Goal: Obtain resource: Download file/media

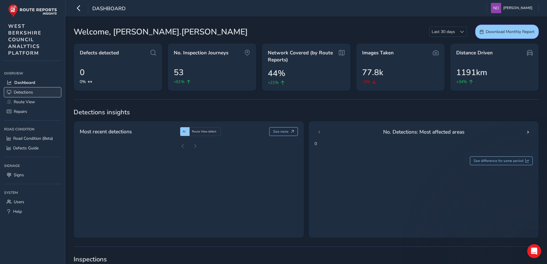
click at [22, 92] on span "Detections" at bounding box center [23, 92] width 19 height 6
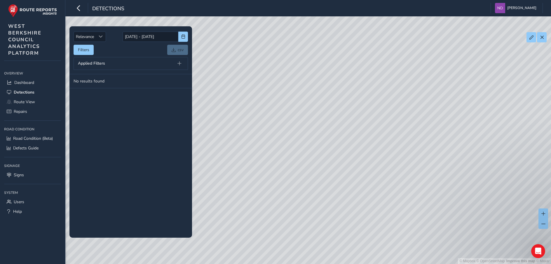
drag, startPoint x: 309, startPoint y: 158, endPoint x: 312, endPoint y: 128, distance: 30.2
click at [312, 128] on div "© Mapbox © OpenStreetMap Improve this map © Maxar" at bounding box center [275, 132] width 551 height 264
drag, startPoint x: 484, startPoint y: 224, endPoint x: 371, endPoint y: 221, distance: 113.6
click at [371, 221] on div "© Mapbox © OpenStreetMap Improve this map © Maxar" at bounding box center [275, 132] width 551 height 264
drag, startPoint x: 426, startPoint y: 137, endPoint x: 367, endPoint y: 141, distance: 58.2
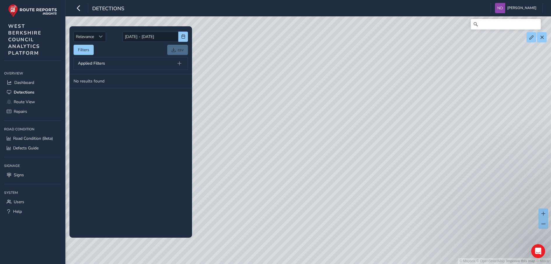
click at [367, 141] on div "© Mapbox © OpenStreetMap Improve this map © Maxar" at bounding box center [275, 132] width 551 height 264
drag, startPoint x: 364, startPoint y: 220, endPoint x: 356, endPoint y: 183, distance: 37.6
click at [356, 183] on div "© Mapbox © OpenStreetMap Improve this map © Maxar" at bounding box center [275, 132] width 551 height 264
drag, startPoint x: 380, startPoint y: 160, endPoint x: 538, endPoint y: 235, distance: 174.8
click at [538, 235] on div "© Mapbox © OpenStreetMap Improve this map © Maxar" at bounding box center [275, 132] width 551 height 264
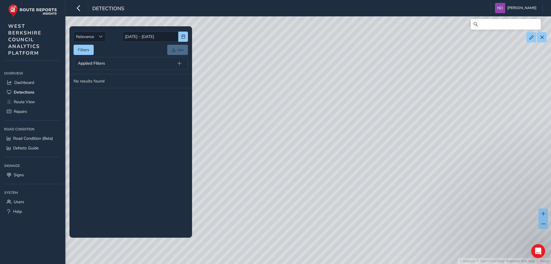
drag, startPoint x: 273, startPoint y: 152, endPoint x: 391, endPoint y: 179, distance: 121.2
click at [418, 202] on div "© Mapbox © OpenStreetMap Improve this map © Maxar" at bounding box center [275, 132] width 551 height 264
drag, startPoint x: 426, startPoint y: 183, endPoint x: 377, endPoint y: 156, distance: 56.0
click at [377, 156] on div "© Mapbox © OpenStreetMap Improve this map © Maxar" at bounding box center [275, 132] width 551 height 264
drag, startPoint x: 446, startPoint y: 137, endPoint x: 424, endPoint y: 157, distance: 29.1
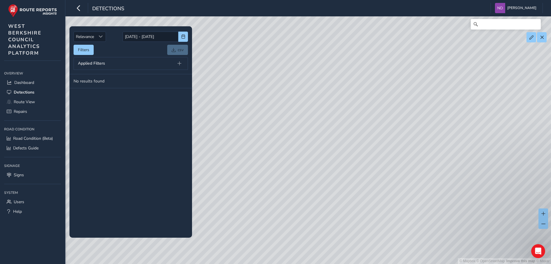
click at [424, 157] on div "© Mapbox © OpenStreetMap Improve this map © Maxar" at bounding box center [275, 132] width 551 height 264
drag, startPoint x: 272, startPoint y: 174, endPoint x: 408, endPoint y: 204, distance: 139.3
click at [408, 204] on div "© Mapbox © OpenStreetMap Improve this map © Maxar" at bounding box center [275, 132] width 551 height 264
click at [387, 155] on div "© Mapbox © OpenStreetMap Improve this map © Maxar" at bounding box center [275, 132] width 551 height 264
click at [27, 102] on span "Route View" at bounding box center [24, 102] width 21 height 6
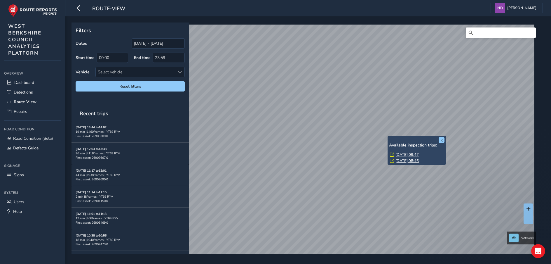
click at [388, 136] on div "x Available inspection trips: [GEOGRAPHIC_DATA][DATE] 09:47 [DATE] 08:46" at bounding box center [417, 149] width 58 height 29
click at [411, 154] on link "[DATE] 09:47" at bounding box center [407, 154] width 23 height 5
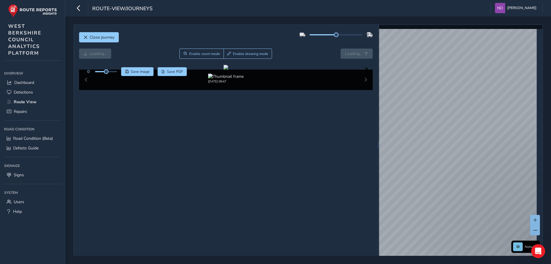
click at [362, 90] on div "[DATE] 09:47" at bounding box center [226, 79] width 294 height 20
click at [476, 162] on link "[DATE] 09:47" at bounding box center [473, 163] width 23 height 5
click at [89, 37] on button "Close journey" at bounding box center [99, 37] width 40 height 10
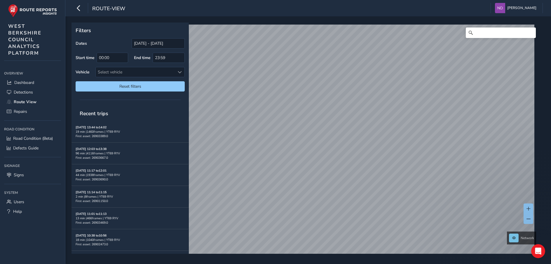
click at [522, 236] on div "Network © Mapbox © OpenStreetMap Improve this map © Maxar" at bounding box center [306, 137] width 469 height 231
click at [459, 263] on div "Filters Dates [DATE] - [DATE] Start time 00:00 End time 23:59 Vehicle Select ve…" at bounding box center [308, 139] width 486 height 247
click at [378, 198] on link "[DATE] 09:48" at bounding box center [386, 198] width 23 height 5
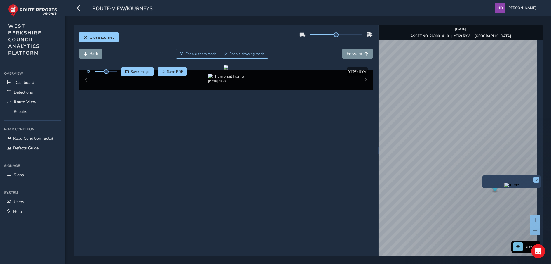
click at [483, 175] on div "x" at bounding box center [511, 181] width 58 height 13
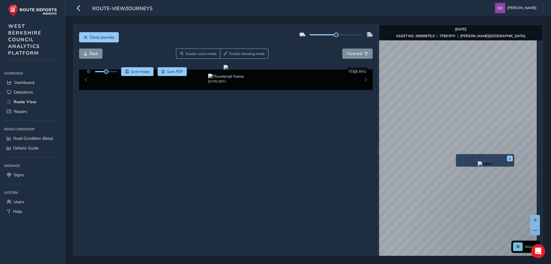
click at [478, 166] on img "Preview frame" at bounding box center [485, 163] width 15 height 5
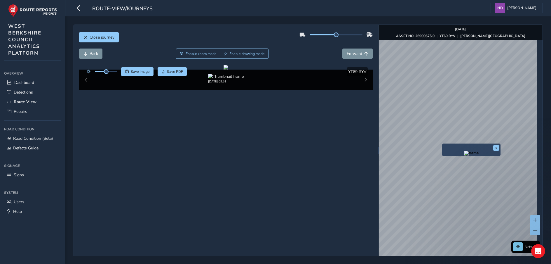
click at [443, 144] on div "x" at bounding box center [471, 149] width 58 height 13
click at [464, 155] on img "Preview frame" at bounding box center [471, 153] width 15 height 5
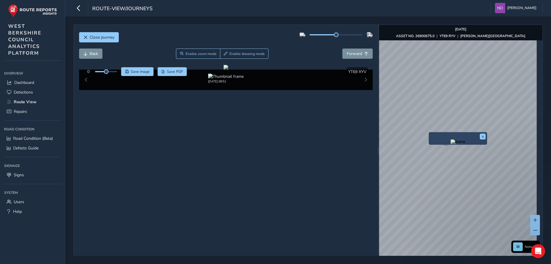
drag, startPoint x: 376, startPoint y: 157, endPoint x: 429, endPoint y: 132, distance: 58.6
click at [429, 132] on div "x" at bounding box center [458, 138] width 58 height 13
click at [455, 144] on img "Preview frame" at bounding box center [458, 141] width 15 height 5
click at [415, 122] on div "x" at bounding box center [444, 127] width 58 height 13
click at [437, 133] on img "Preview frame" at bounding box center [444, 130] width 15 height 5
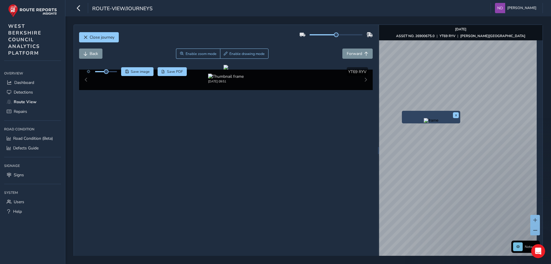
click at [424, 123] on img "Preview frame" at bounding box center [431, 120] width 15 height 5
click at [410, 113] on img "Preview frame" at bounding box center [417, 110] width 15 height 5
drag, startPoint x: 105, startPoint y: 72, endPoint x: 108, endPoint y: 72, distance: 3.2
click at [108, 72] on span at bounding box center [108, 71] width 5 height 5
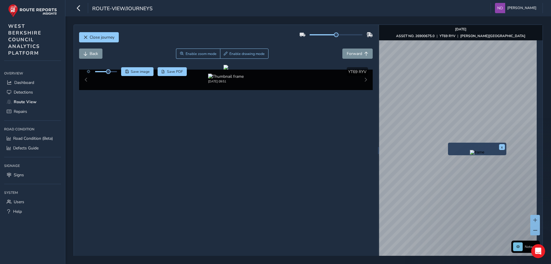
click at [474, 154] on img "Preview frame" at bounding box center [477, 152] width 15 height 5
click at [470, 165] on link "[DATE] 09:51" at bounding box center [472, 165] width 23 height 5
click at [454, 148] on div "x Available inspection trips: [GEOGRAPHIC_DATA][DATE] 09:51" at bounding box center [482, 158] width 58 height 23
drag, startPoint x: 454, startPoint y: 144, endPoint x: 448, endPoint y: 143, distance: 6.3
click at [448, 143] on div "x" at bounding box center [477, 148] width 58 height 13
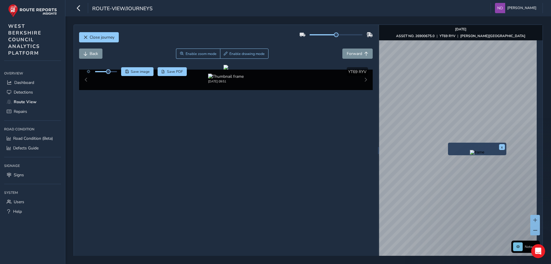
click at [474, 154] on img "Preview frame" at bounding box center [477, 152] width 15 height 5
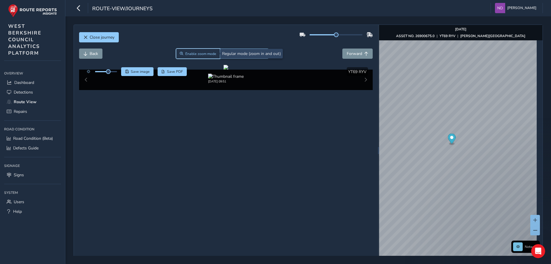
click at [191, 53] on span "Enable zoom mode" at bounding box center [200, 53] width 31 height 5
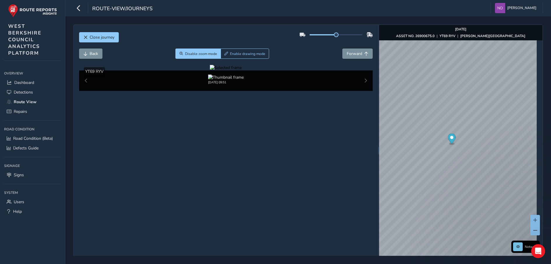
drag, startPoint x: 242, startPoint y: 152, endPoint x: 241, endPoint y: 166, distance: 14.0
click at [241, 70] on div at bounding box center [226, 68] width 32 height 6
click at [242, 135] on img at bounding box center [322, 168] width 841 height 473
click at [242, 70] on div at bounding box center [226, 68] width 32 height 6
click at [246, 132] on img at bounding box center [314, 174] width 841 height 473
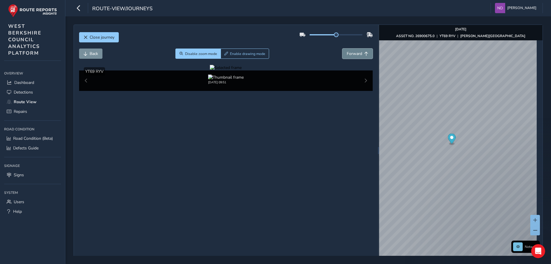
click at [356, 53] on span "Forward" at bounding box center [354, 54] width 15 height 6
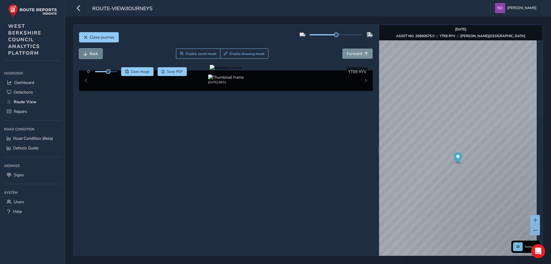
click at [91, 53] on span "Back" at bounding box center [94, 54] width 8 height 6
click at [136, 72] on span "Save image" at bounding box center [140, 71] width 19 height 5
click at [92, 34] on span "Close journey" at bounding box center [102, 37] width 25 height 6
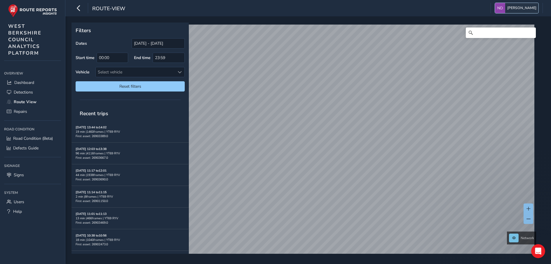
click at [527, 9] on span "[PERSON_NAME]" at bounding box center [521, 8] width 29 height 10
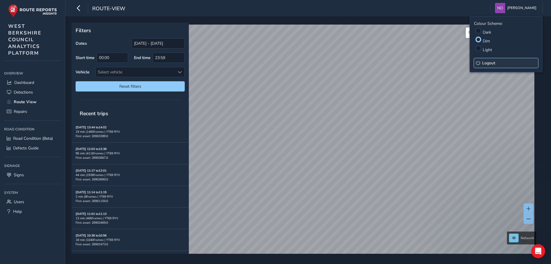
click at [489, 62] on span "Logout" at bounding box center [488, 63] width 13 height 6
